Goal: Task Accomplishment & Management: Manage account settings

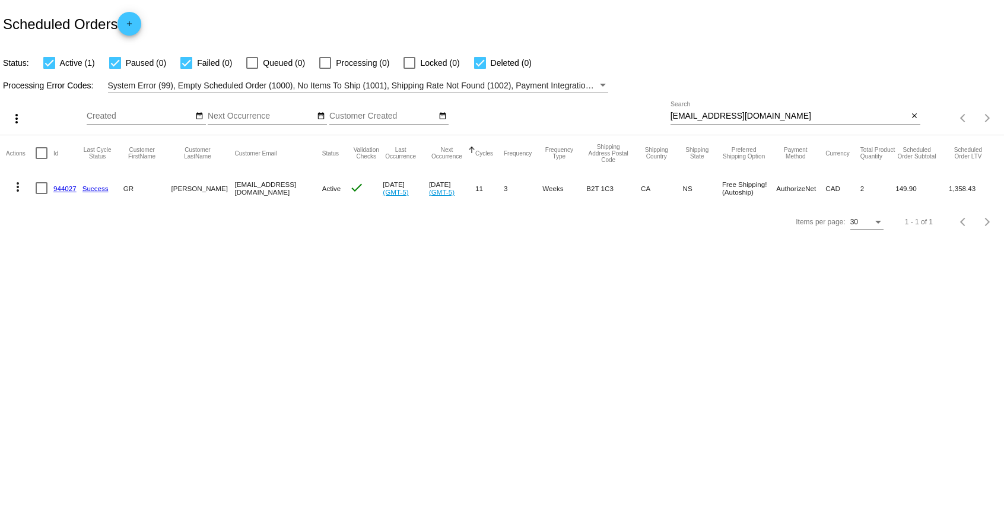
click at [914, 117] on mat-icon "close" at bounding box center [914, 116] width 8 height 9
click at [911, 117] on mat-icon "search" at bounding box center [913, 118] width 14 height 18
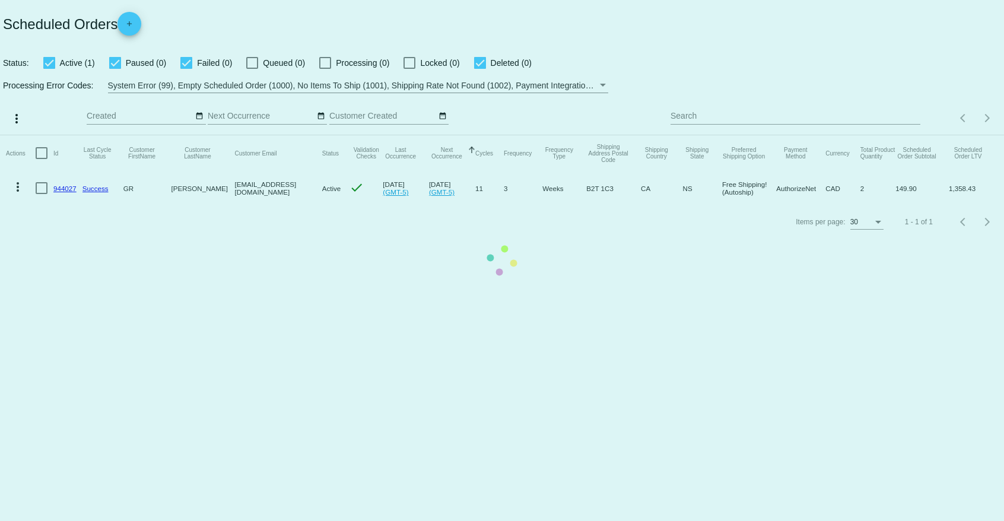
click at [859, 135] on mat-table "Actions Id Last Cycle Status Customer FirstName Customer LastName Customer Emai…" at bounding box center [502, 170] width 1004 height 70
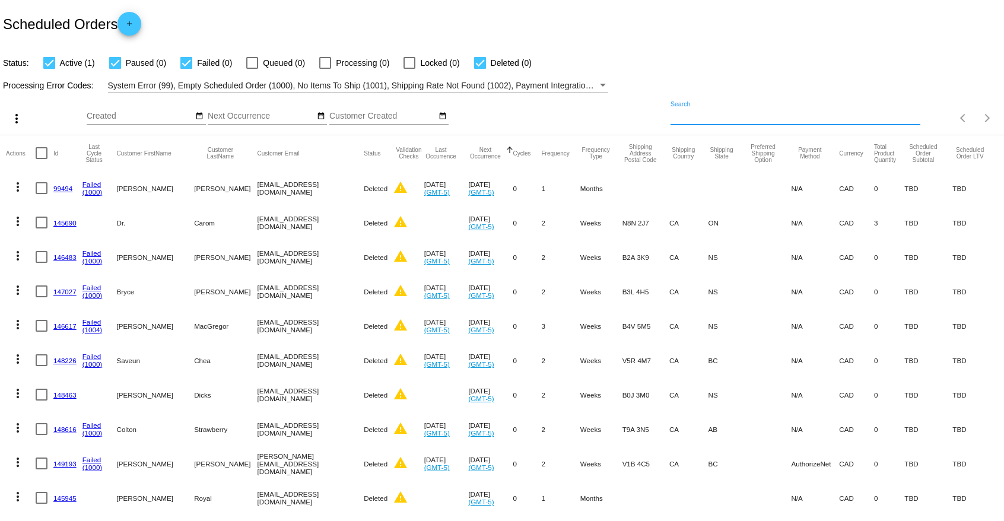
click at [859, 115] on input "Search" at bounding box center [795, 116] width 250 height 9
paste input "[EMAIL_ADDRESS][DOMAIN_NAME]"
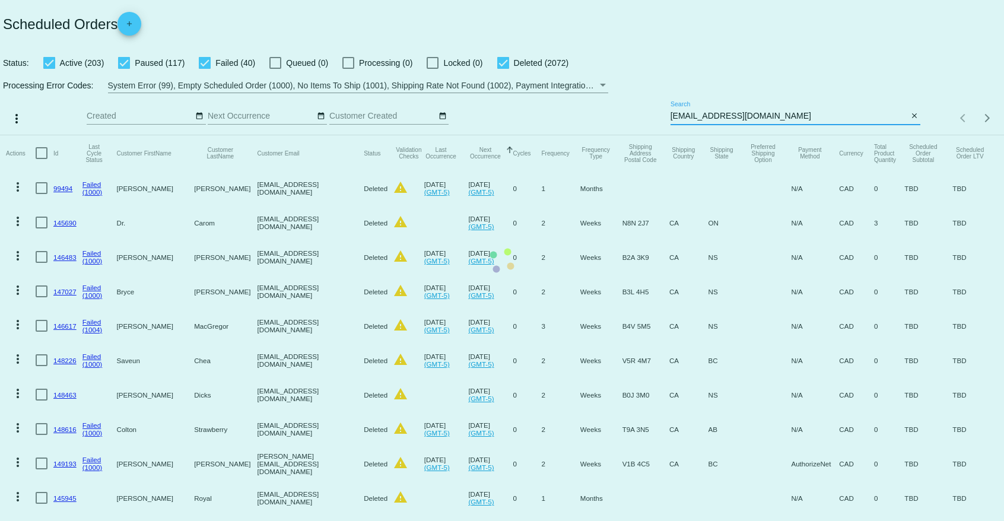
type input "[EMAIL_ADDRESS][DOMAIN_NAME]"
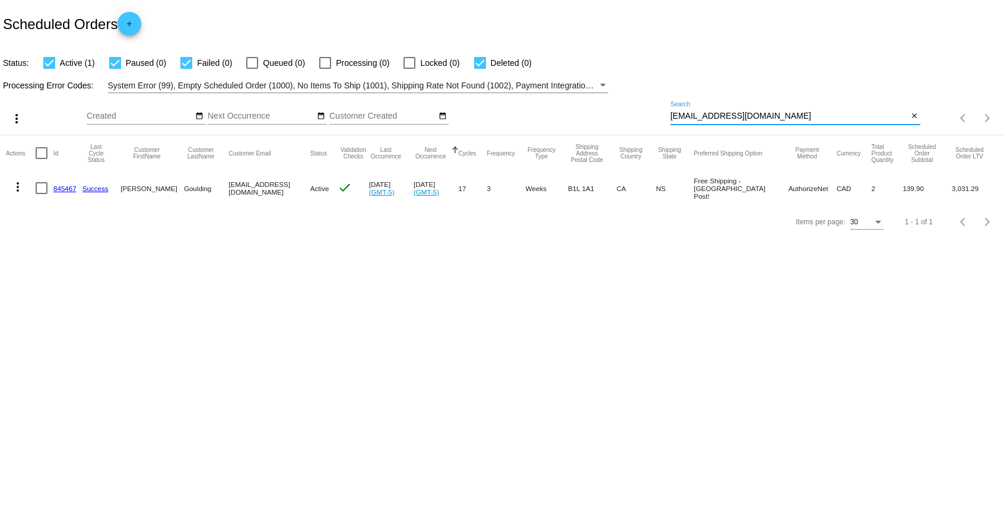
click at [58, 189] on link "845467" at bounding box center [64, 189] width 23 height 8
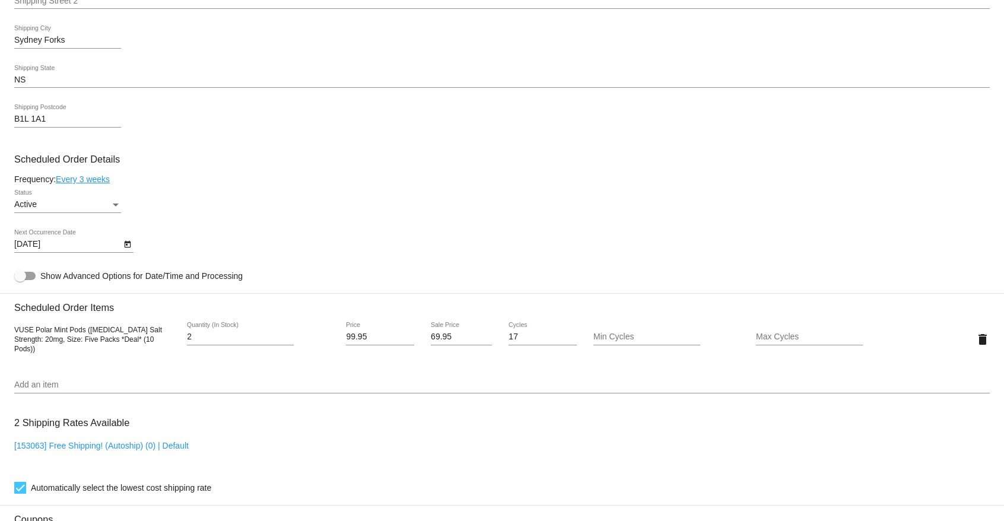
scroll to position [545, 0]
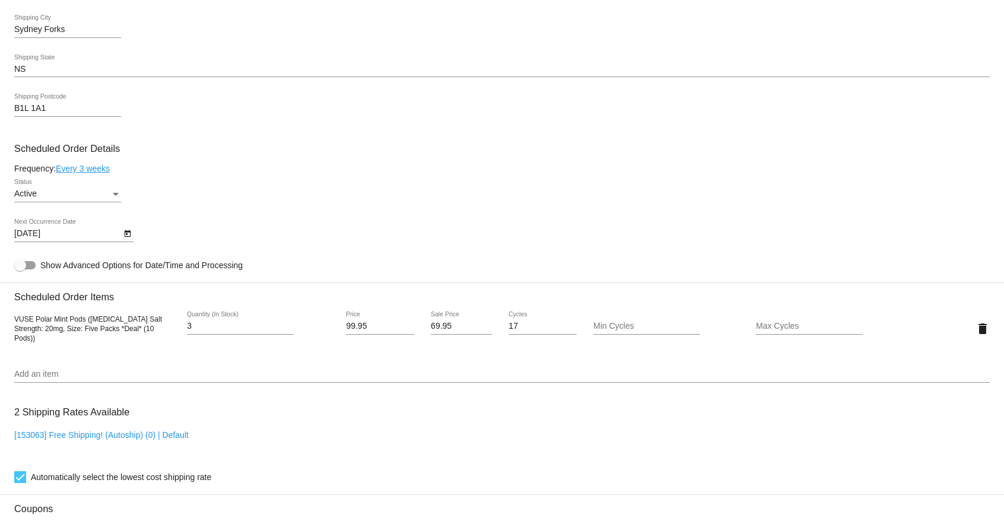
click at [289, 325] on input "3" at bounding box center [240, 326] width 107 height 9
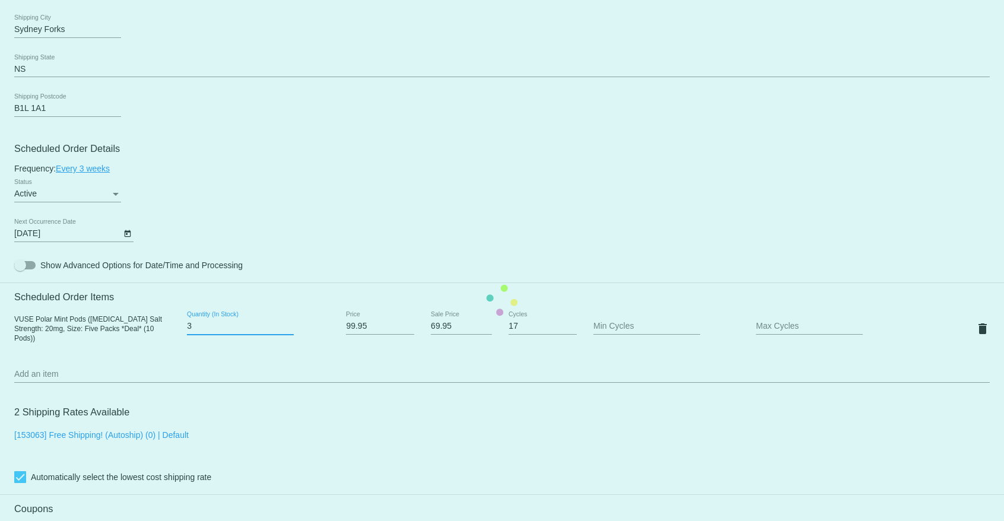
click at [289, 325] on mat-card "Customer 4418022: [PERSON_NAME] [EMAIL_ADDRESS][DOMAIN_NAME] Customer Shipping …" at bounding box center [502, 300] width 1004 height 1187
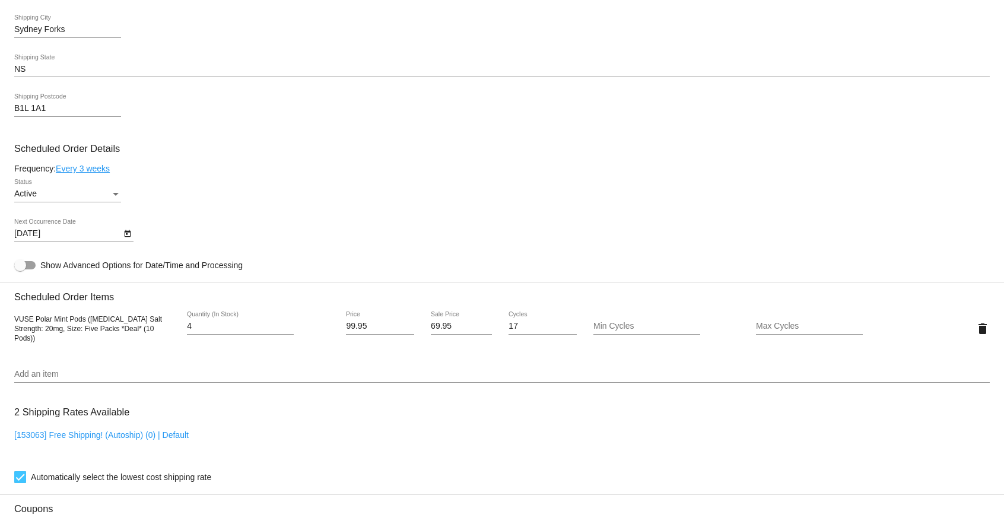
click at [289, 327] on input "4" at bounding box center [240, 326] width 107 height 9
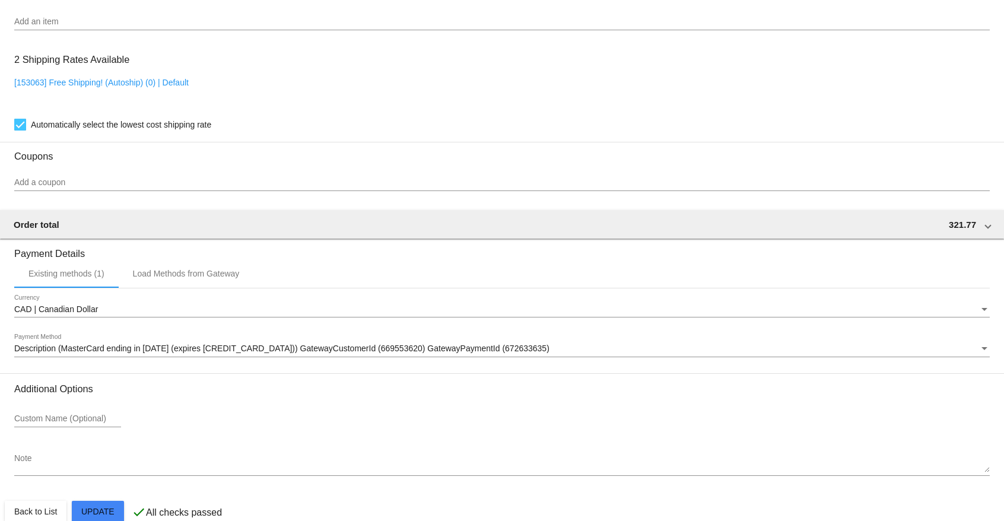
scroll to position [922, 0]
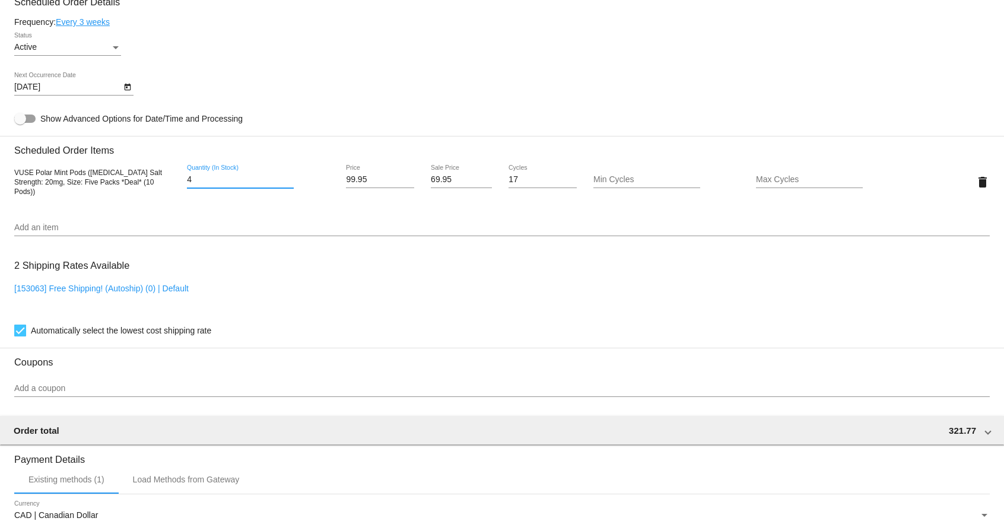
scroll to position [680, 0]
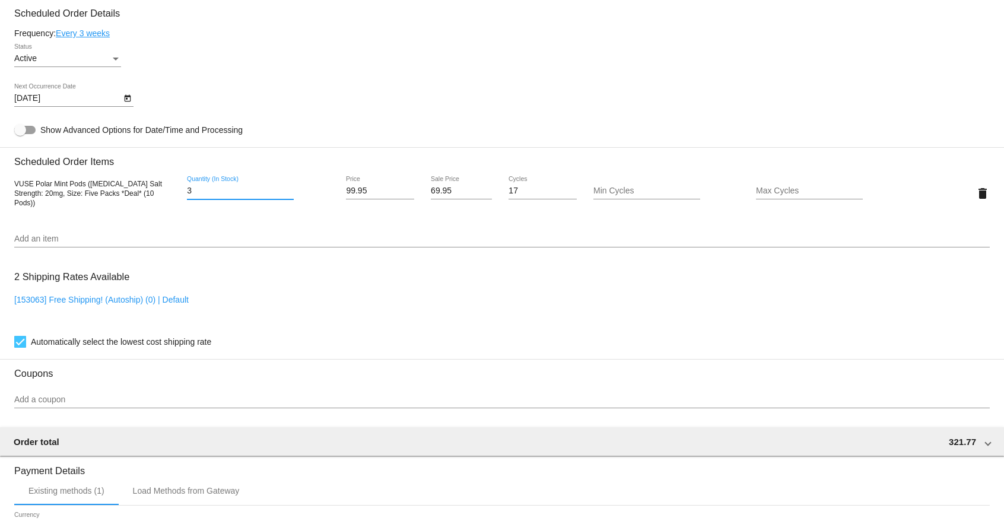
click at [290, 196] on input "3" at bounding box center [240, 190] width 107 height 9
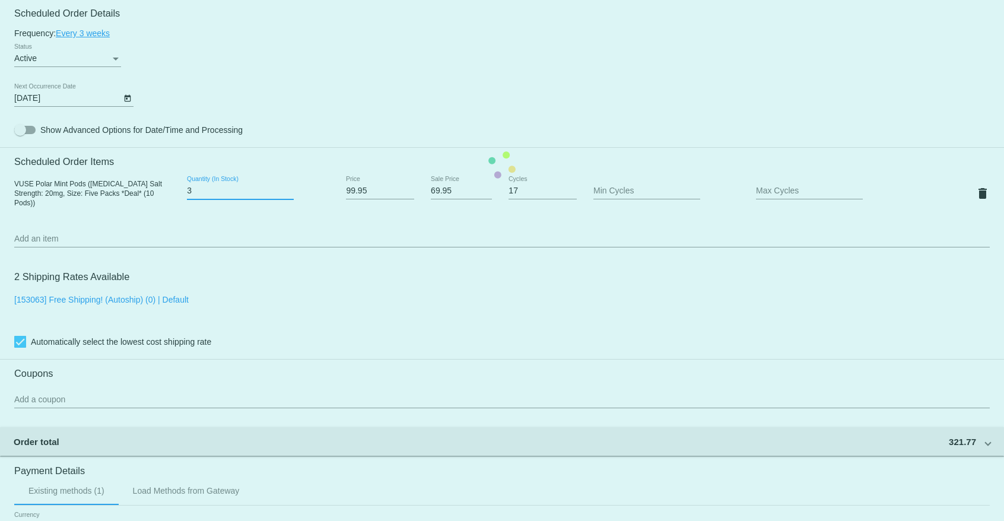
click at [290, 196] on mat-card "Customer 4418022: [PERSON_NAME] [EMAIL_ADDRESS][DOMAIN_NAME] Customer Shipping …" at bounding box center [502, 165] width 1004 height 1187
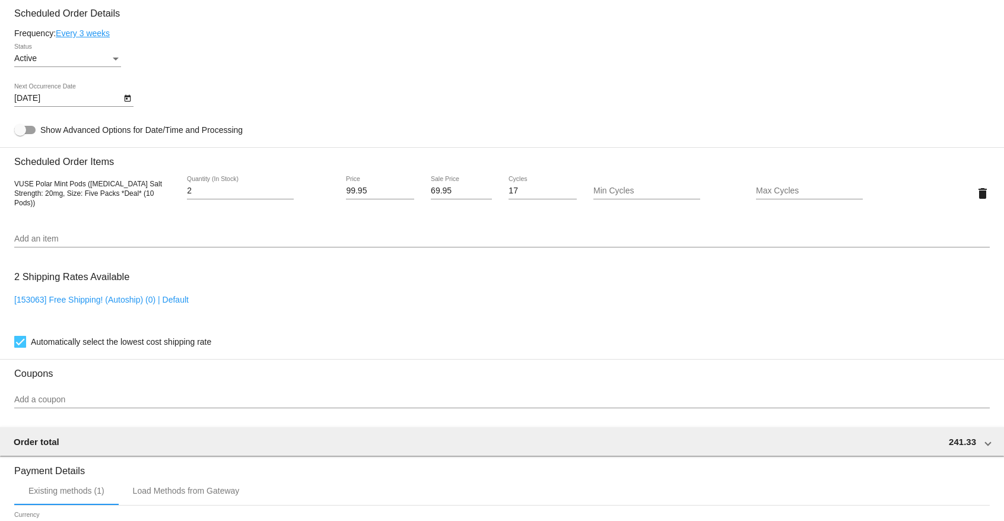
type input "2"
click at [288, 196] on input "2" at bounding box center [240, 190] width 107 height 9
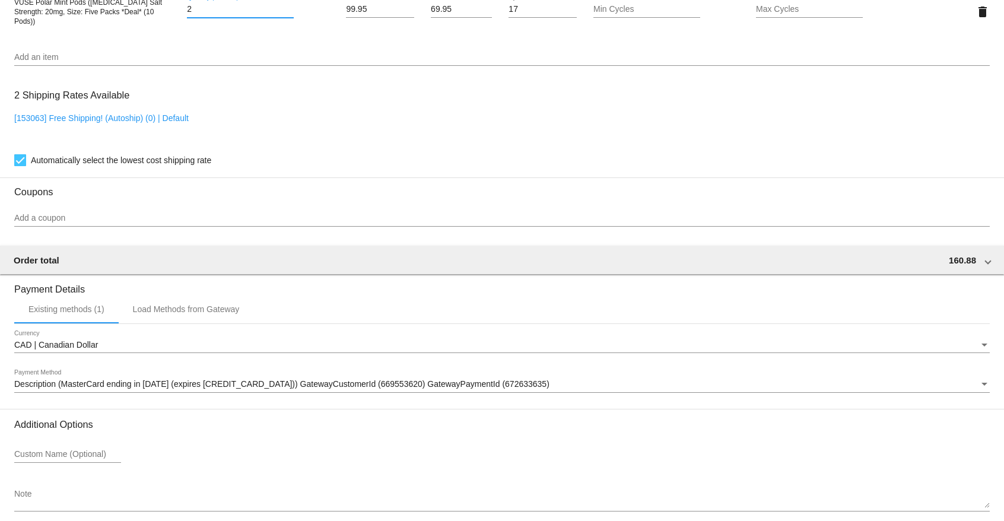
scroll to position [922, 0]
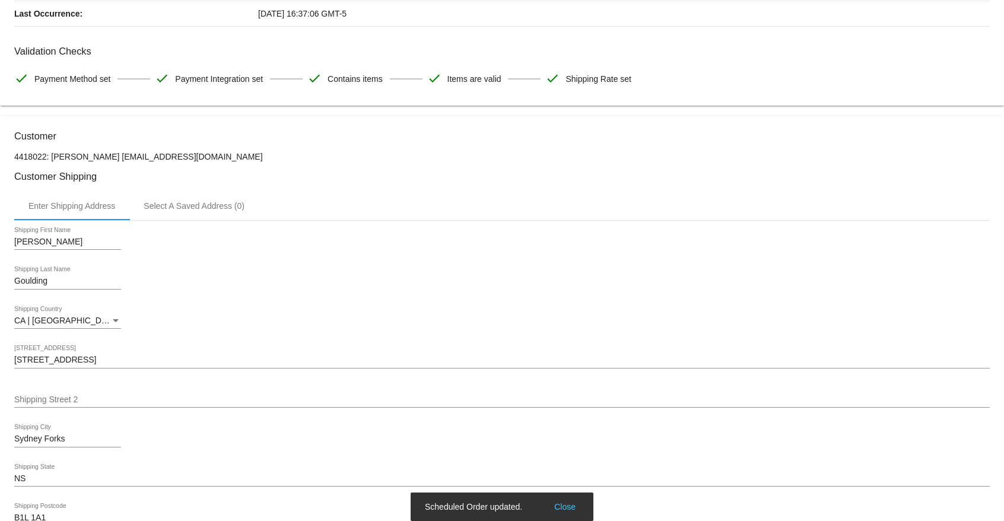
scroll to position [0, 0]
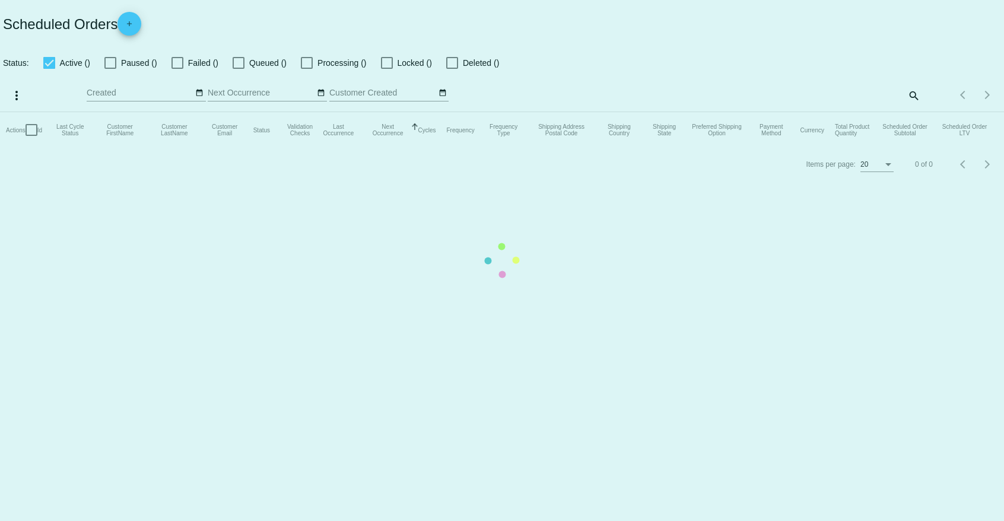
checkbox input "true"
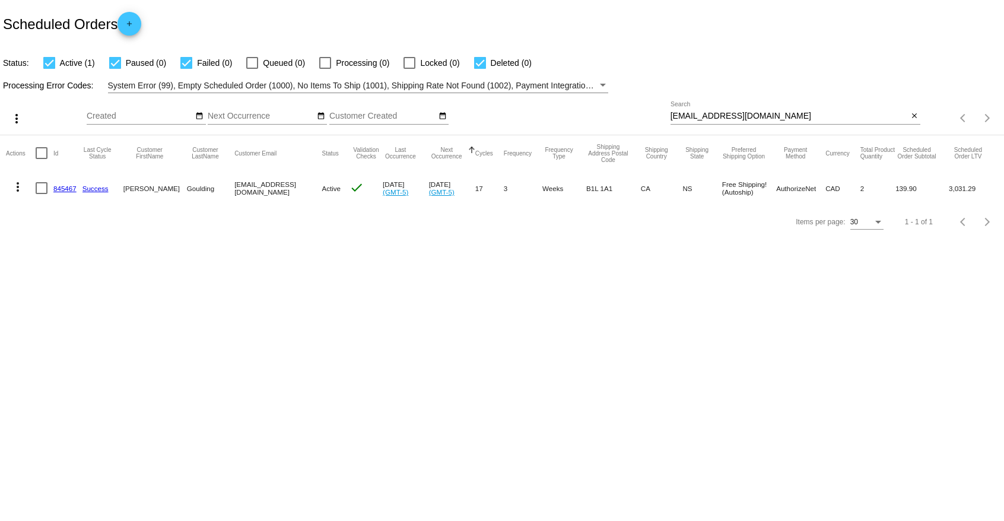
click at [18, 190] on mat-icon "more_vert" at bounding box center [18, 187] width 14 height 14
click at [81, 275] on span "Process Now" at bounding box center [66, 272] width 49 height 9
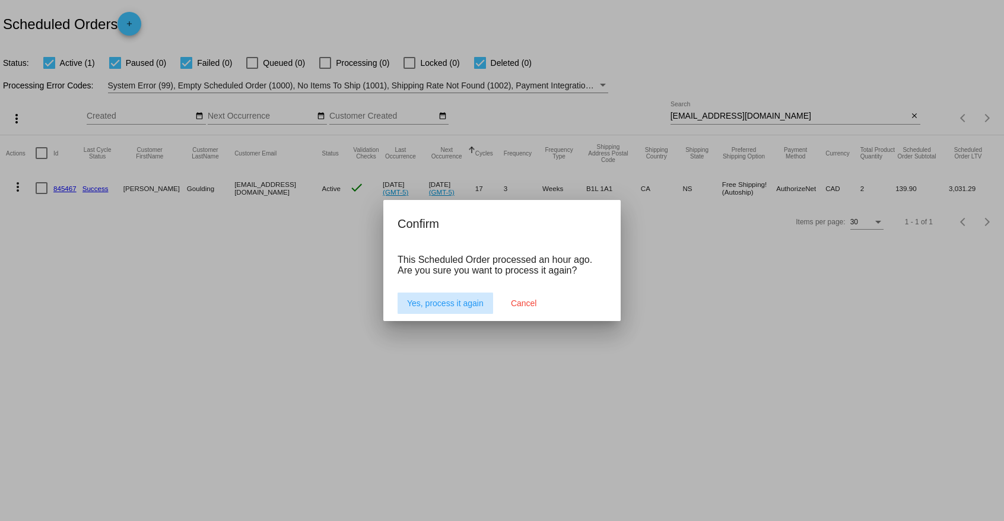
click at [460, 307] on span "Yes, process it again" at bounding box center [445, 302] width 77 height 9
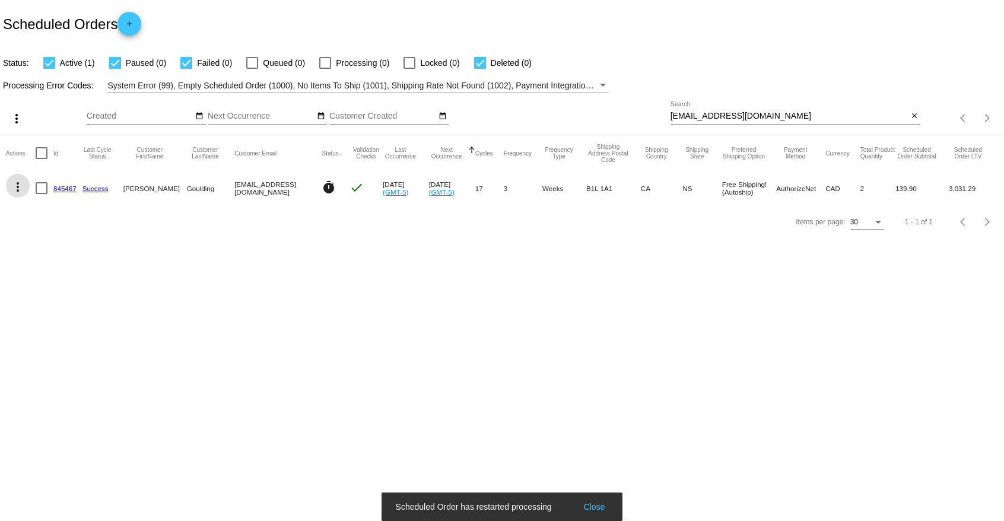
click at [70, 190] on link "845467" at bounding box center [64, 189] width 23 height 8
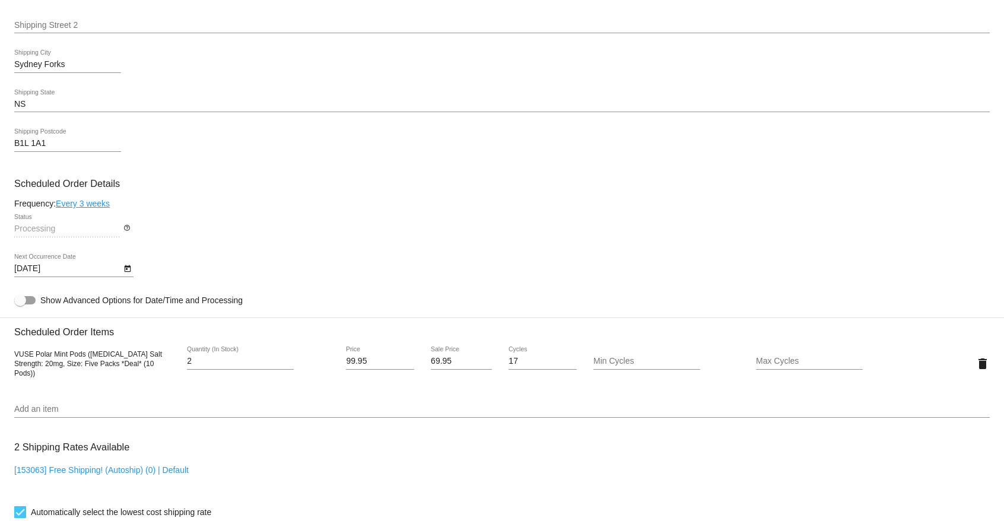
scroll to position [666, 0]
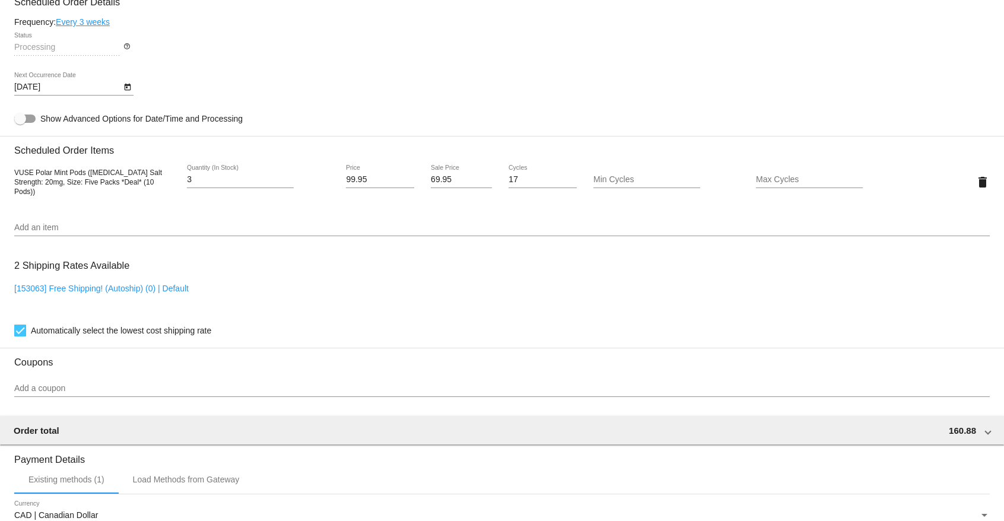
click at [287, 180] on input "3" at bounding box center [240, 179] width 107 height 9
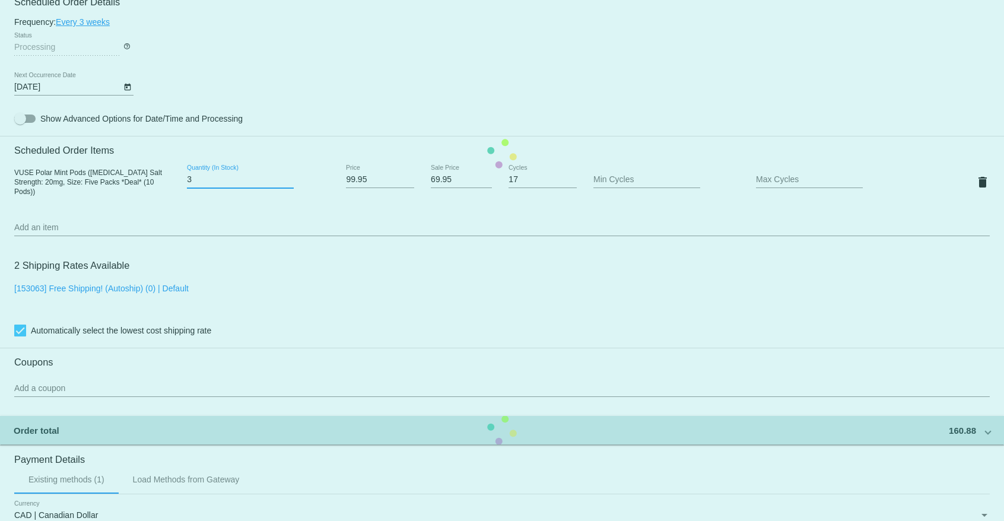
click at [287, 180] on mat-card "Customer 4418022: [PERSON_NAME] [EMAIL_ADDRESS][DOMAIN_NAME] Customer Shipping …" at bounding box center [502, 153] width 1004 height 1187
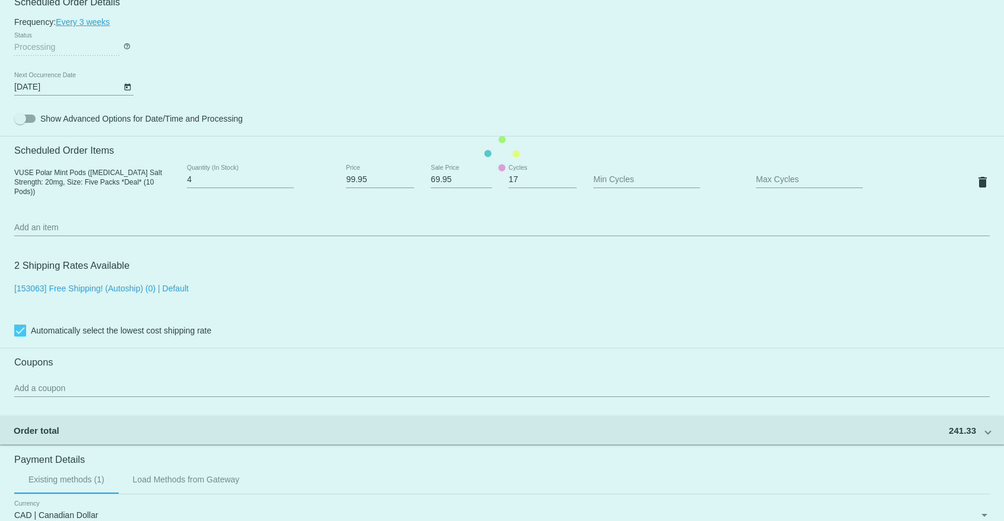
click at [290, 180] on input "4" at bounding box center [240, 179] width 107 height 9
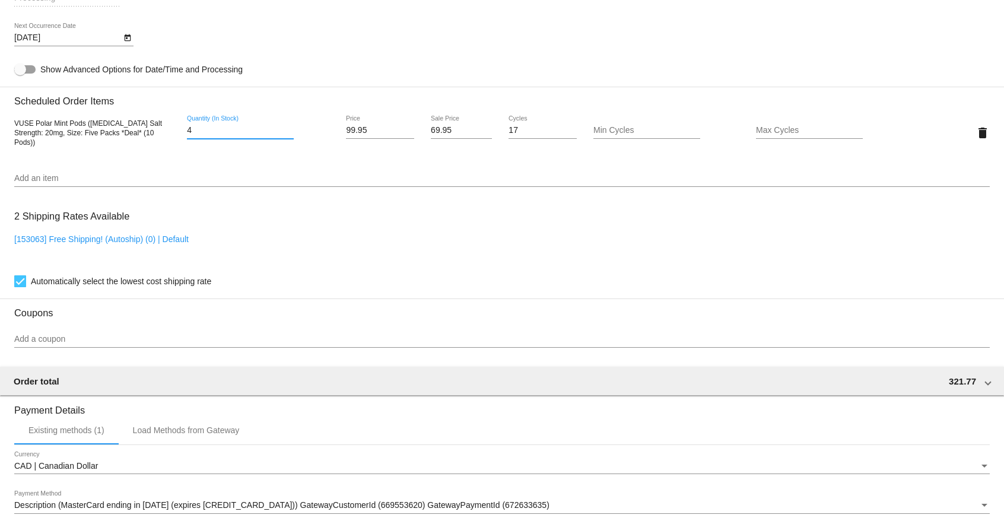
scroll to position [533, 0]
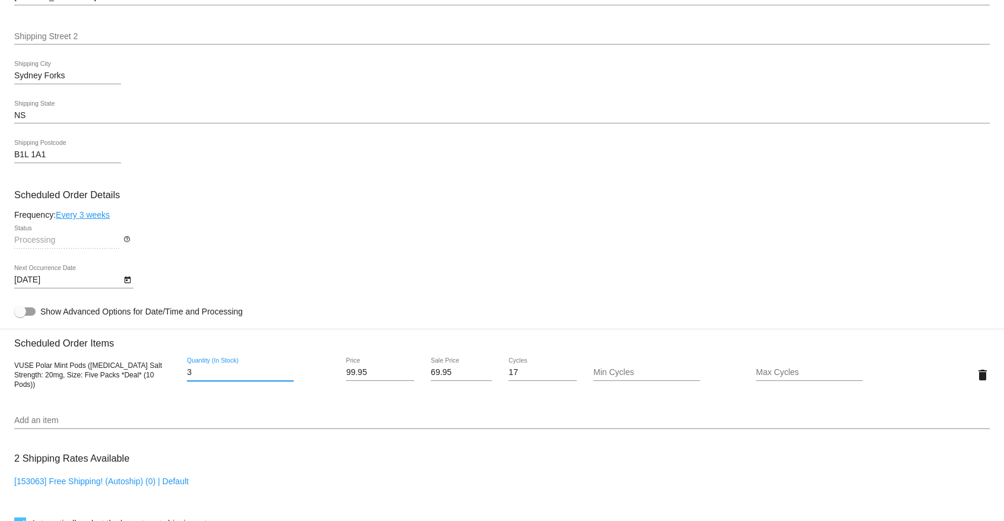
click at [290, 377] on input "3" at bounding box center [240, 372] width 107 height 9
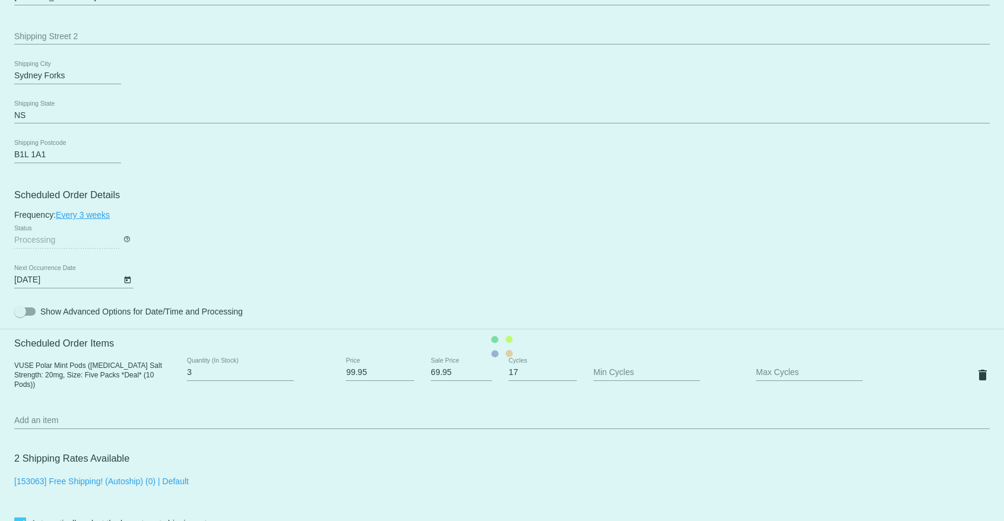
click at [290, 378] on mat-card "Customer 4418022: [PERSON_NAME] [EMAIL_ADDRESS][DOMAIN_NAME] Customer Shipping …" at bounding box center [502, 346] width 1004 height 1187
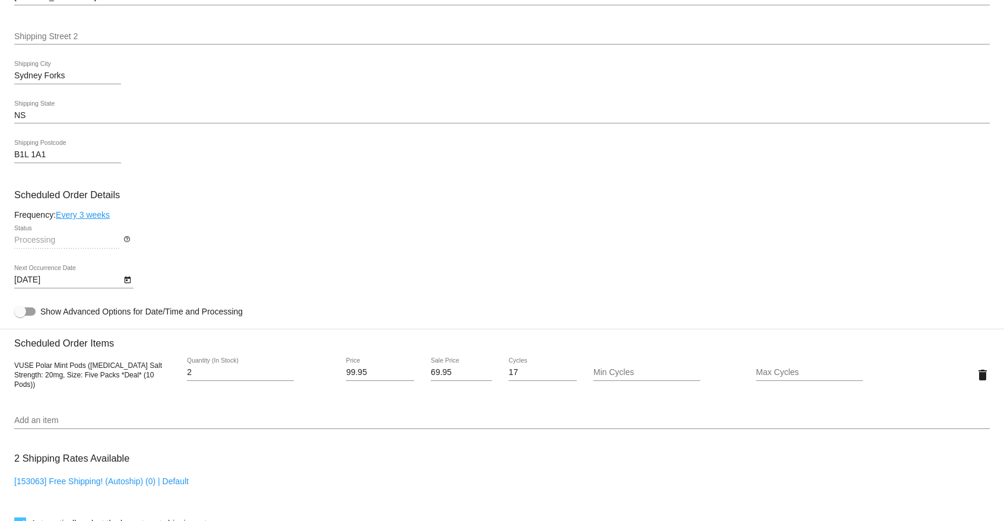
click at [290, 377] on input "2" at bounding box center [240, 372] width 107 height 9
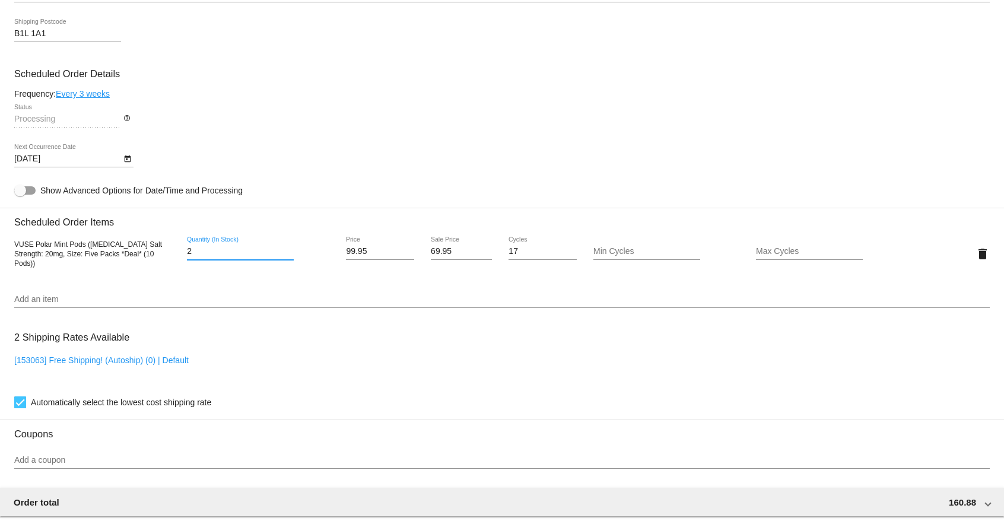
scroll to position [412, 0]
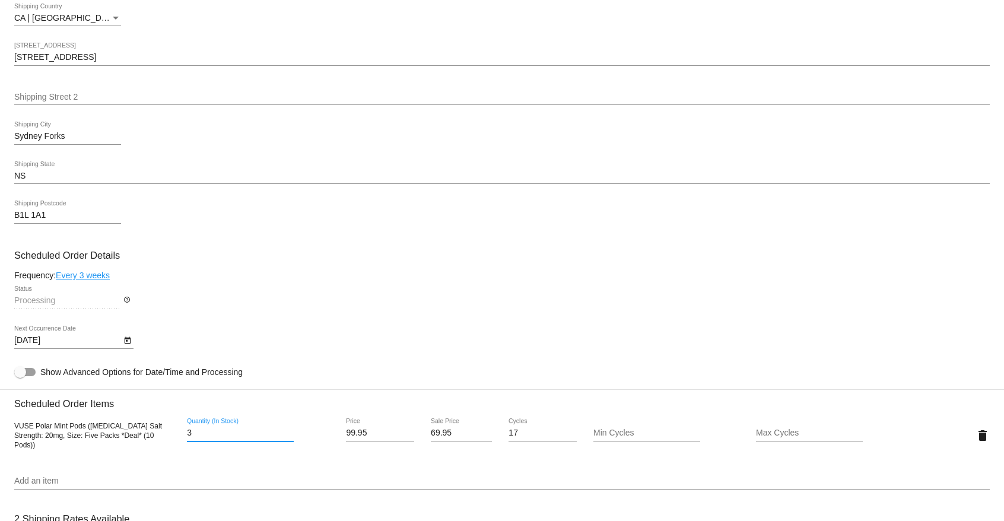
click at [289, 433] on input "3" at bounding box center [240, 432] width 107 height 9
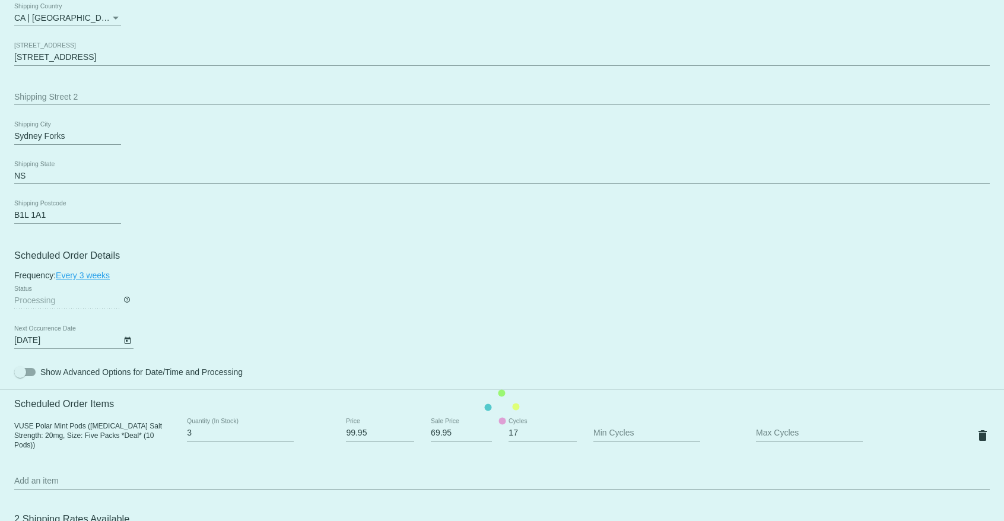
click at [289, 433] on mat-card "Customer 4418022: [PERSON_NAME] [EMAIL_ADDRESS][DOMAIN_NAME] Customer Shipping …" at bounding box center [502, 407] width 1004 height 1187
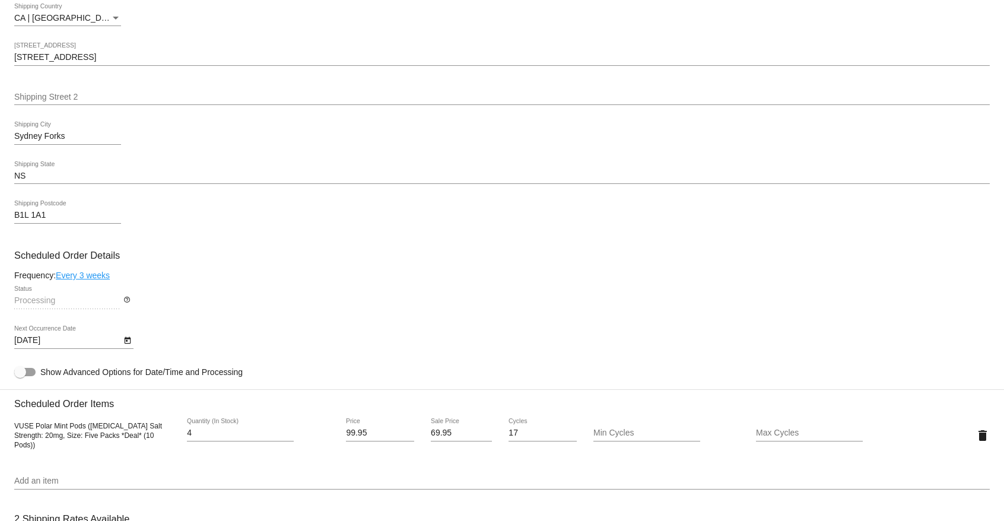
type input "4"
click at [290, 433] on input "4" at bounding box center [240, 432] width 107 height 9
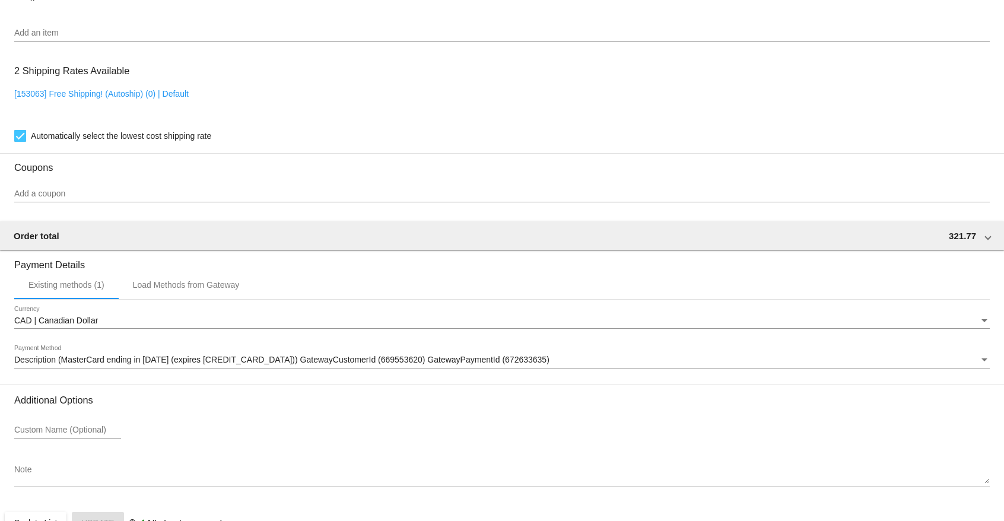
scroll to position [896, 0]
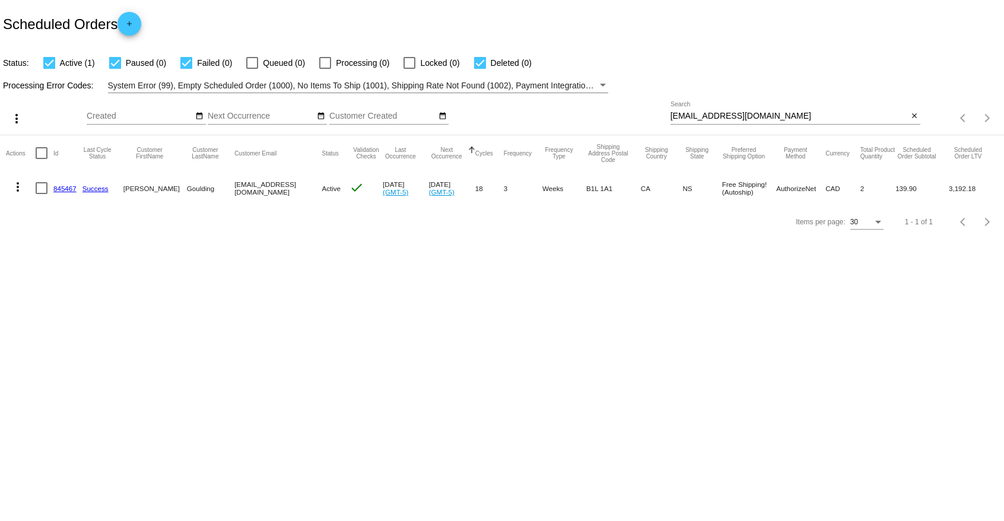
click at [65, 189] on link "845467" at bounding box center [64, 189] width 23 height 8
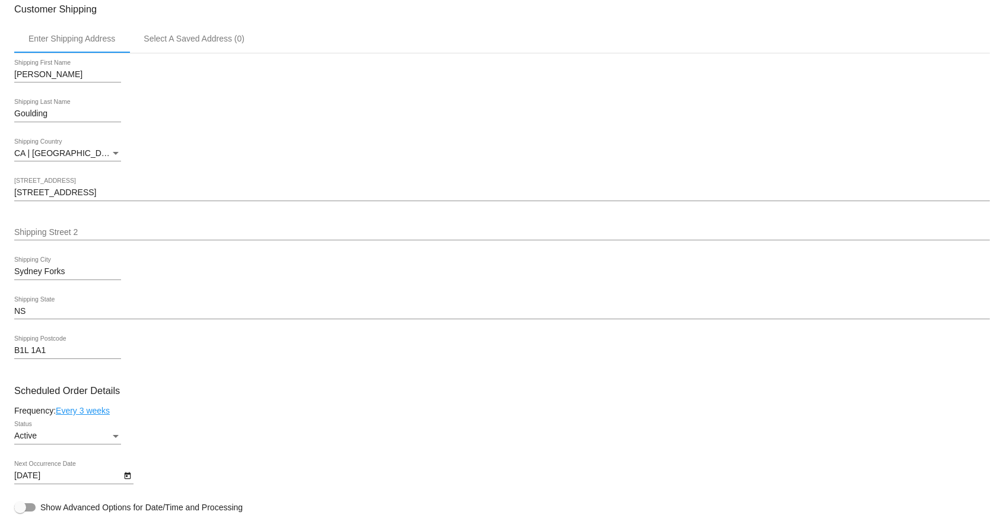
scroll to position [545, 0]
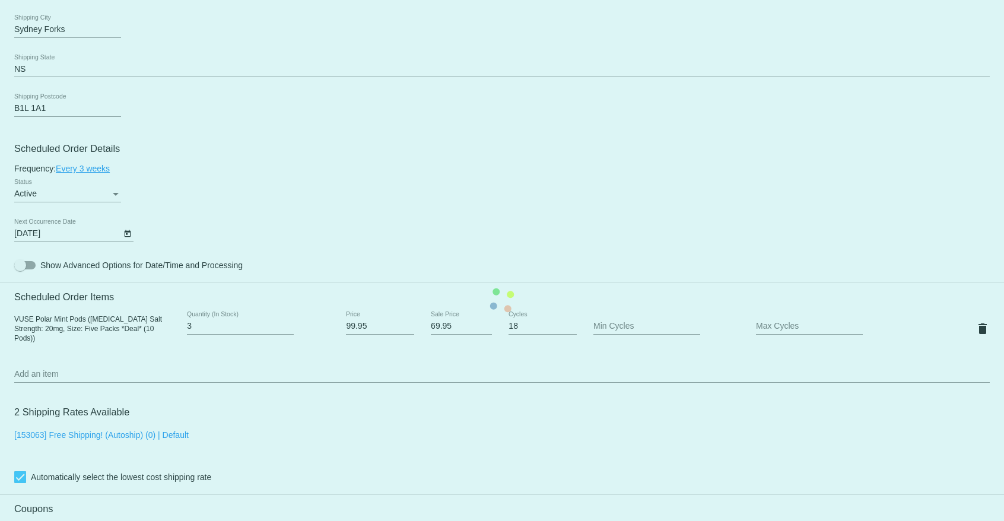
click at [287, 326] on input "3" at bounding box center [240, 326] width 107 height 9
click at [287, 326] on mat-card "Customer 4418022: [PERSON_NAME] [EMAIL_ADDRESS][DOMAIN_NAME] Customer Shipping …" at bounding box center [502, 300] width 1004 height 1187
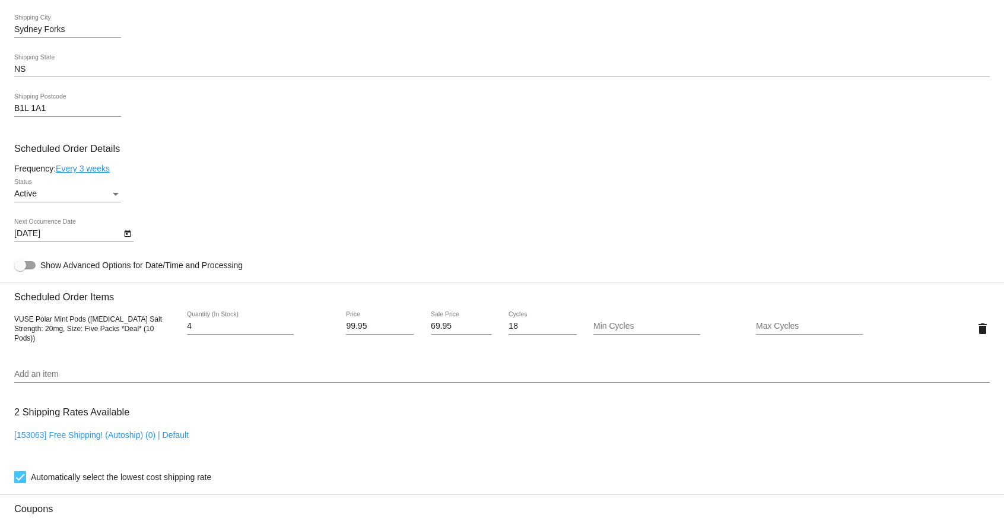
type input "4"
click at [288, 326] on input "4" at bounding box center [240, 326] width 107 height 9
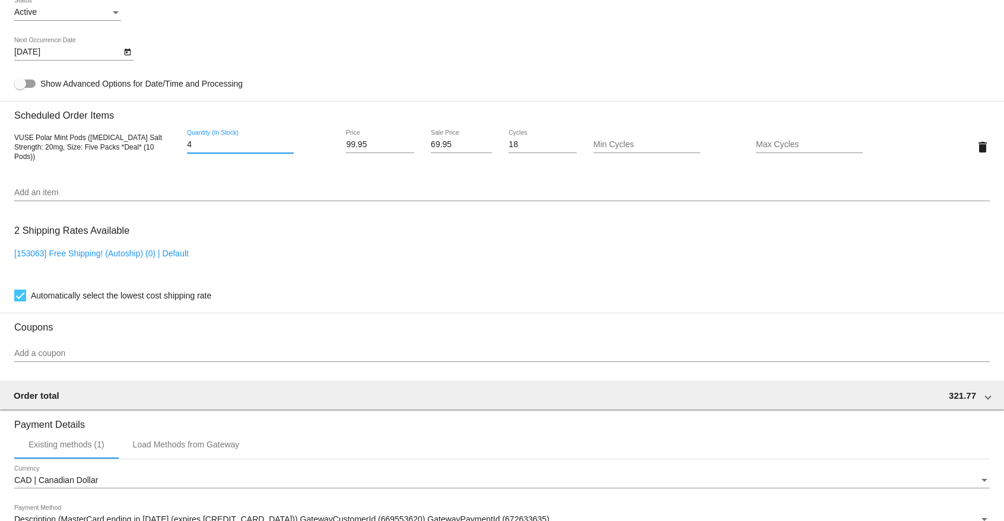
scroll to position [922, 0]
